Goal: Navigation & Orientation: Find specific page/section

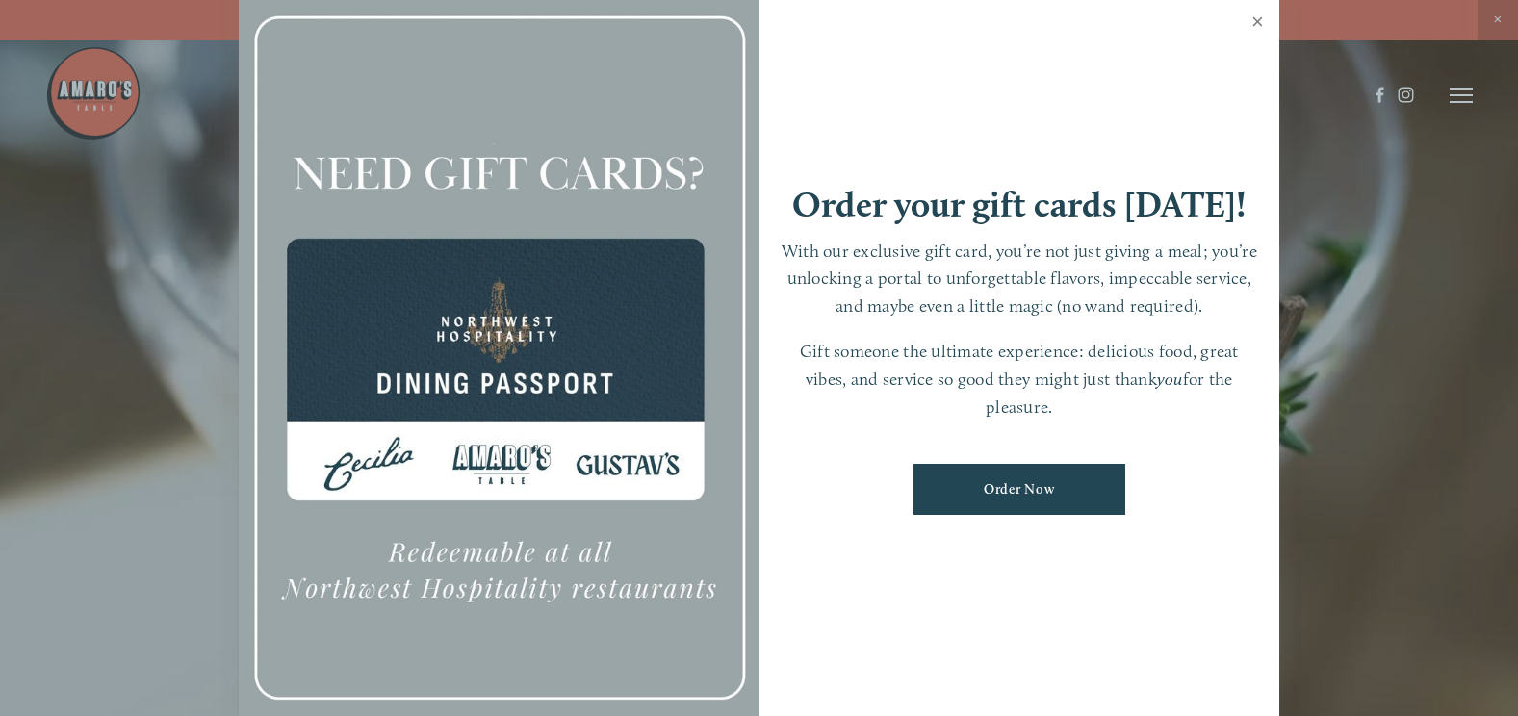
click at [1256, 22] on link "Close" at bounding box center [1258, 24] width 38 height 54
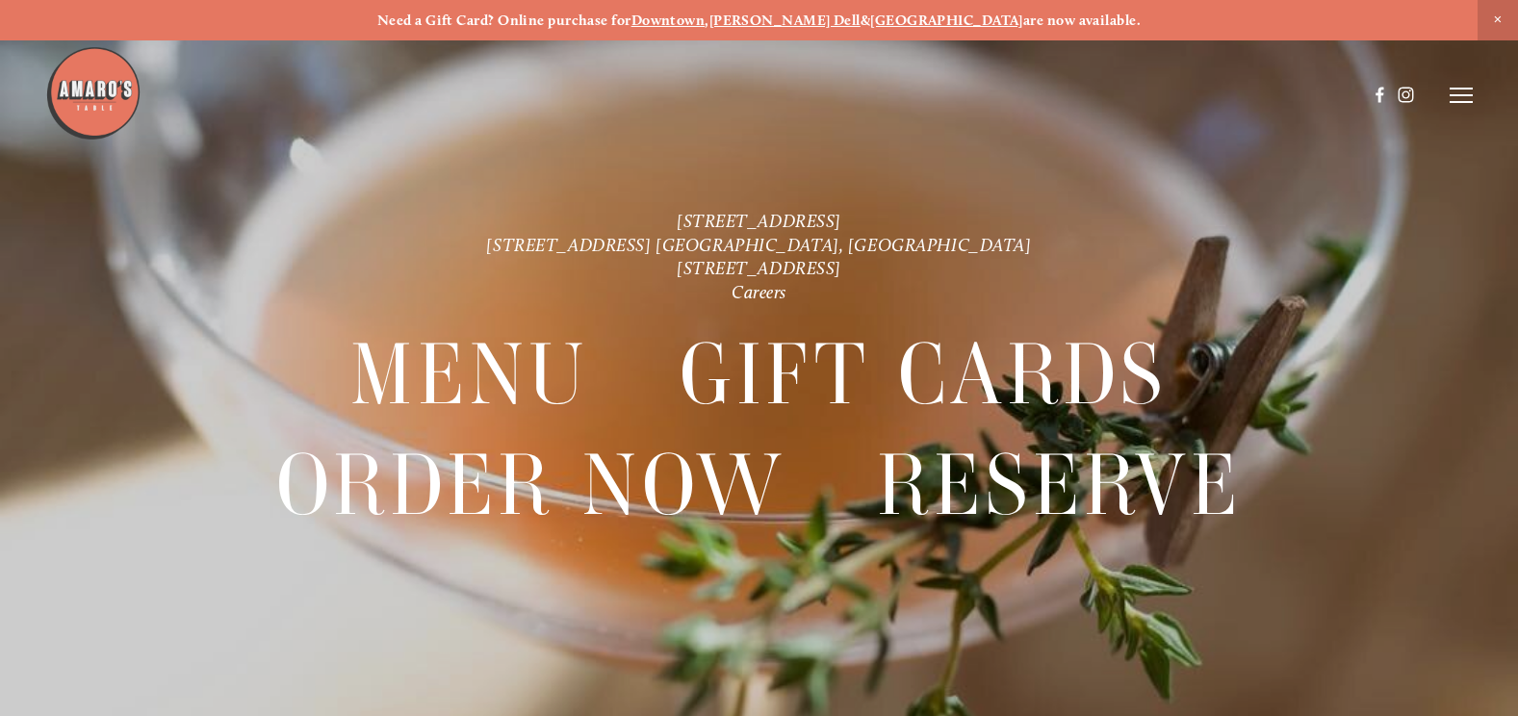
click at [1460, 95] on line at bounding box center [1461, 95] width 23 height 0
click at [1105, 96] on span "Menu" at bounding box center [1112, 95] width 36 height 16
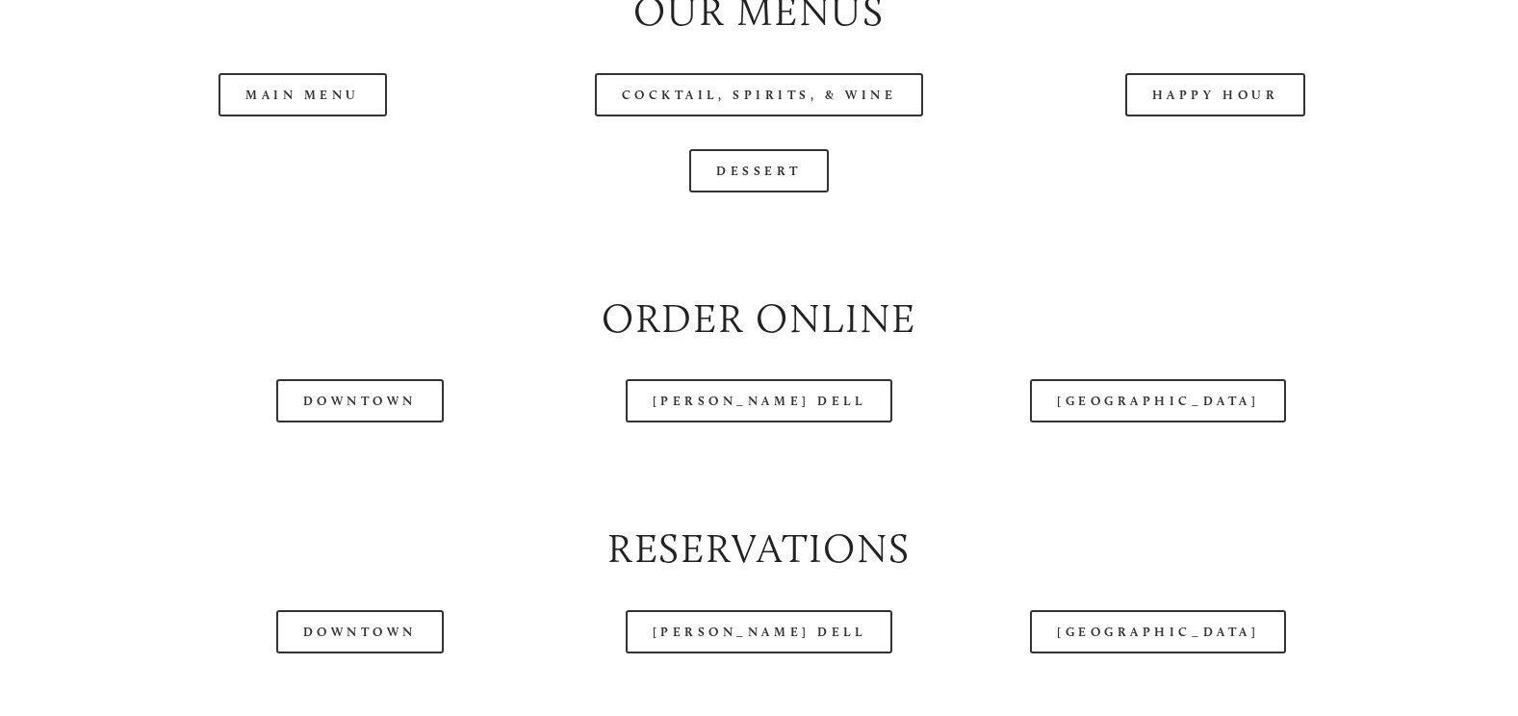
scroll to position [2085, 0]
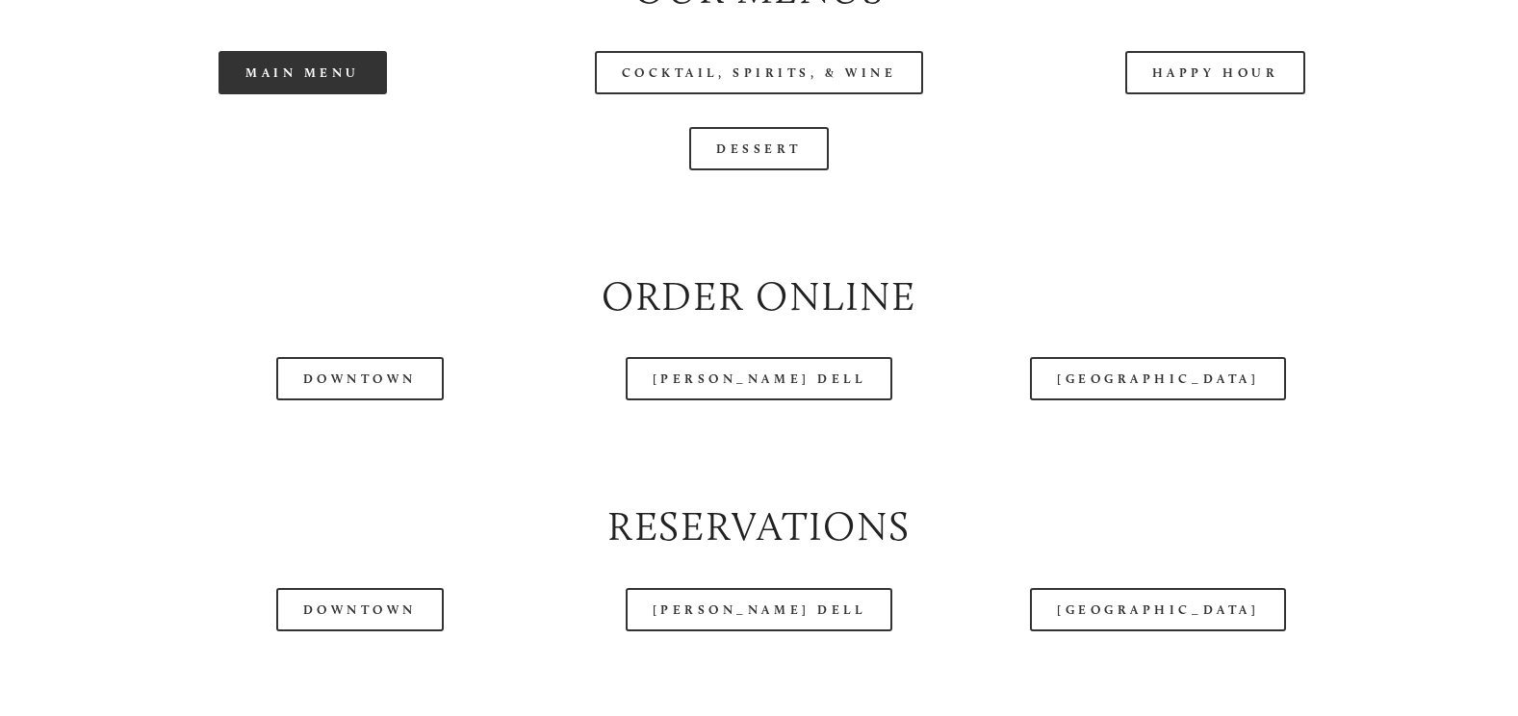
click at [291, 94] on link "Main Menu" at bounding box center [303, 72] width 168 height 43
